Goal: Information Seeking & Learning: Learn about a topic

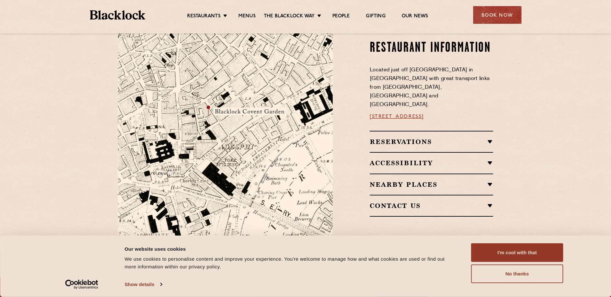
scroll to position [386, 0]
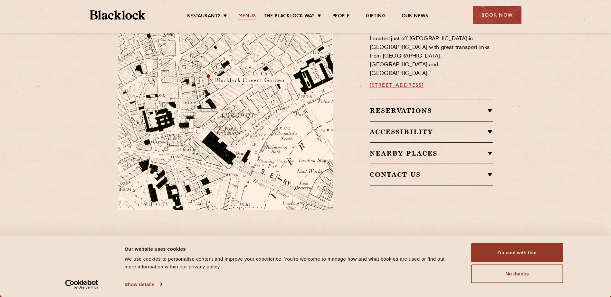
click at [244, 14] on link "Menus" at bounding box center [246, 16] width 17 height 7
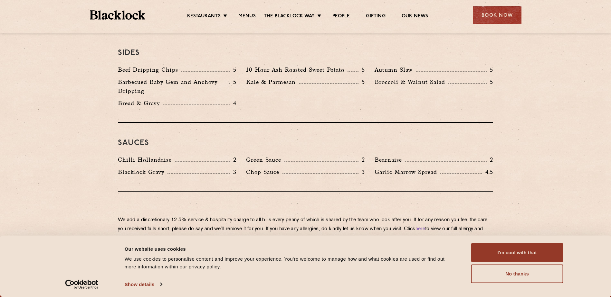
scroll to position [998, 0]
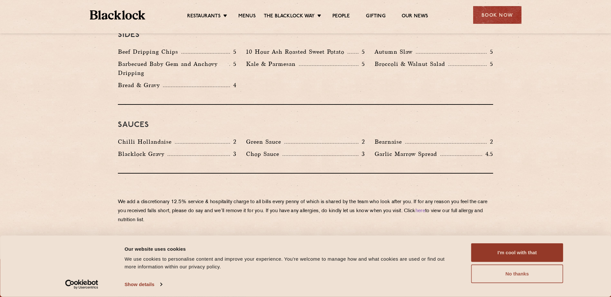
click at [512, 271] on button "No thanks" at bounding box center [517, 274] width 92 height 19
